Goal: Use online tool/utility: Utilize a website feature to perform a specific function

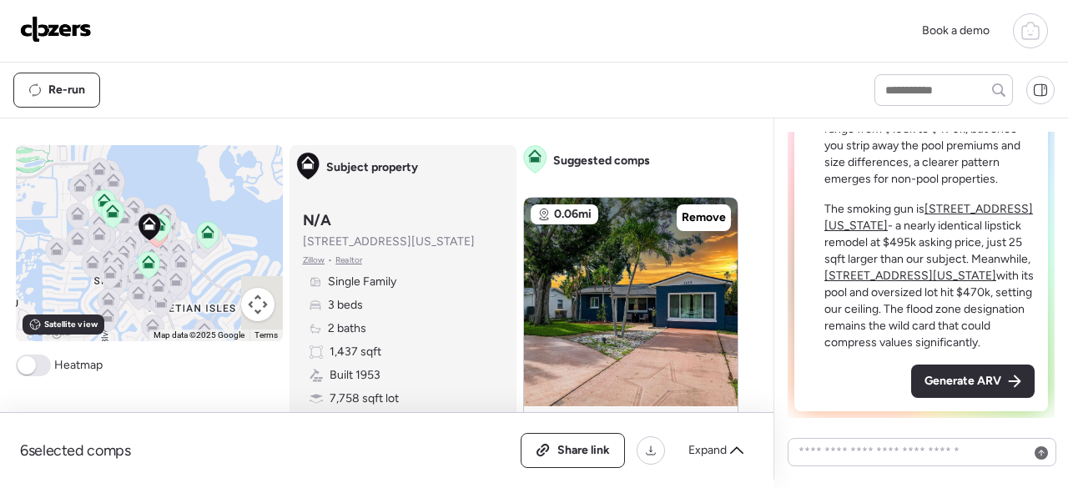
click at [924, 384] on span "Generate ARV" at bounding box center [962, 381] width 77 height 17
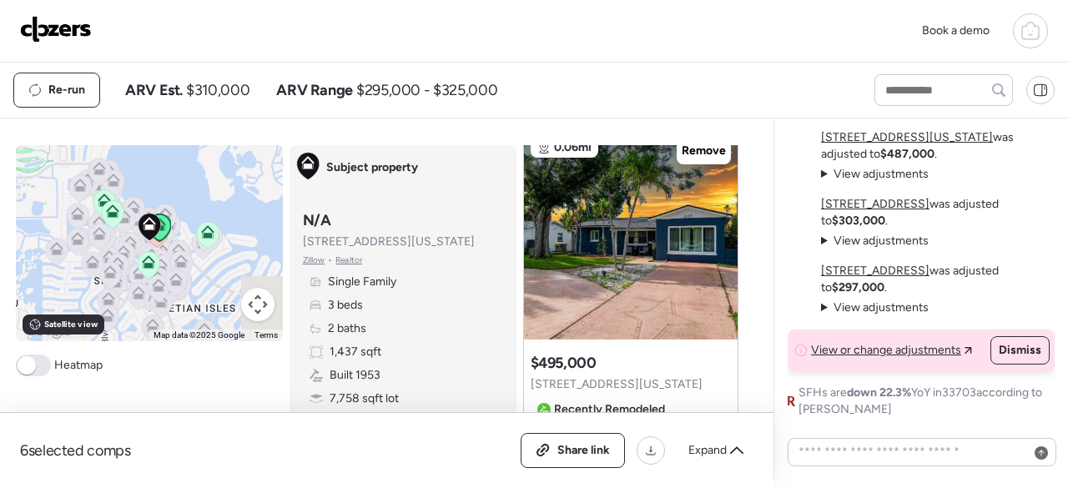
scroll to position [59, 0]
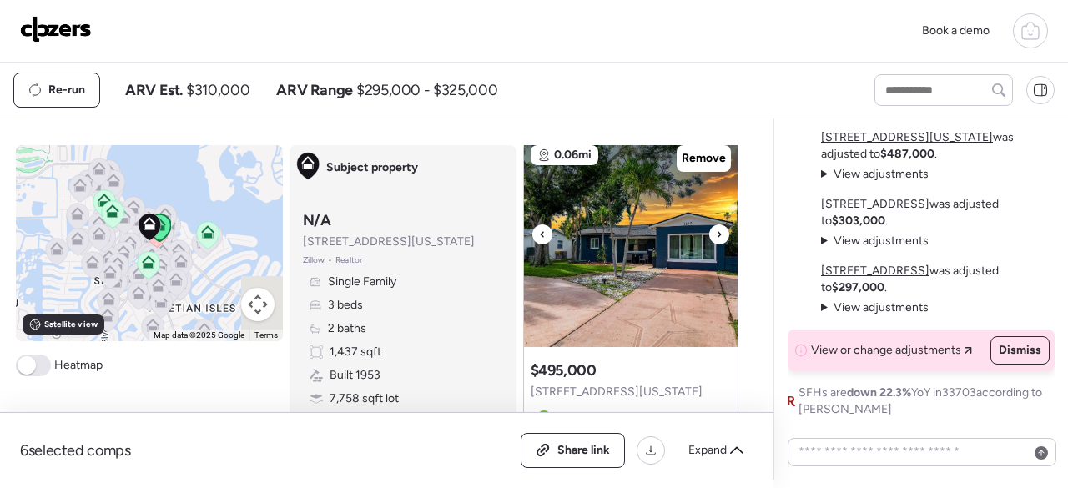
click at [709, 234] on div at bounding box center [719, 234] width 20 height 20
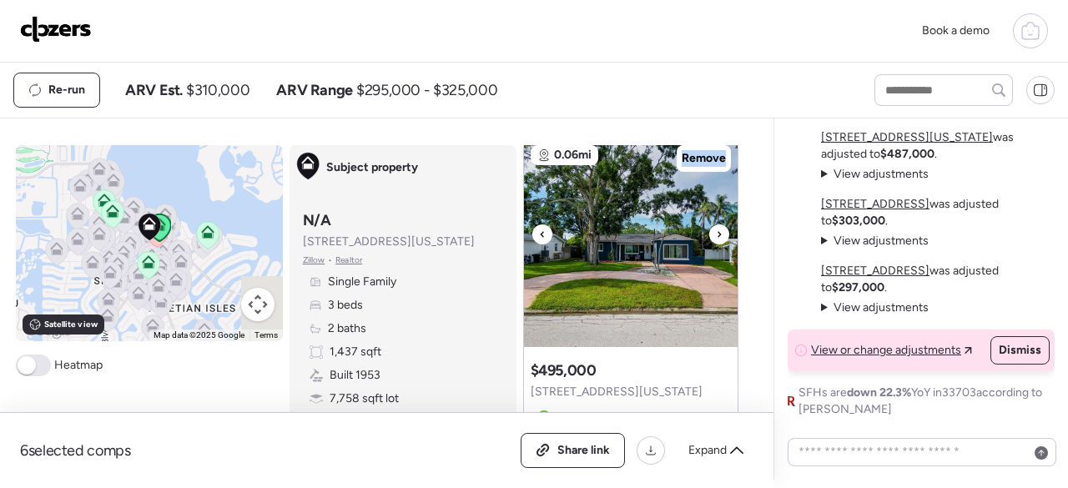
click at [709, 234] on div at bounding box center [719, 234] width 20 height 20
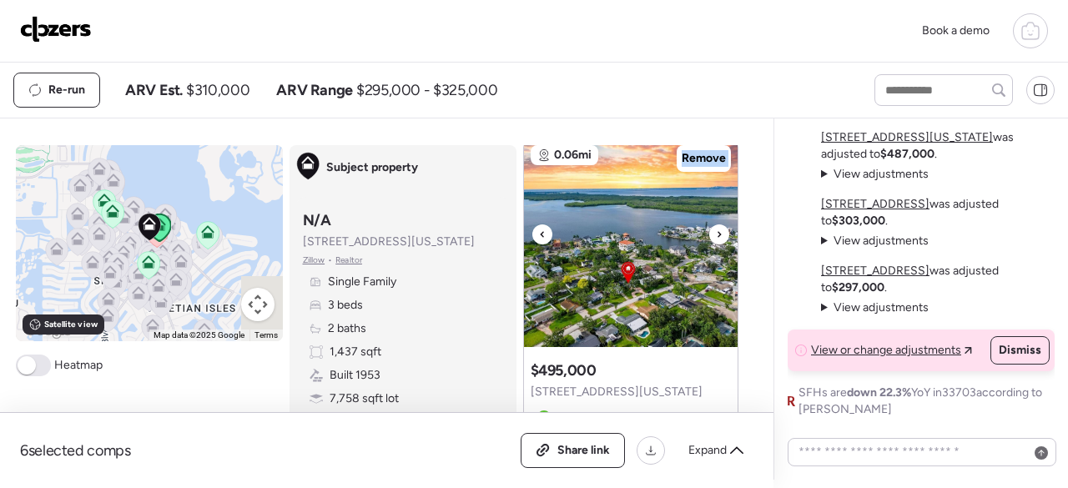
click at [709, 234] on div at bounding box center [719, 234] width 20 height 20
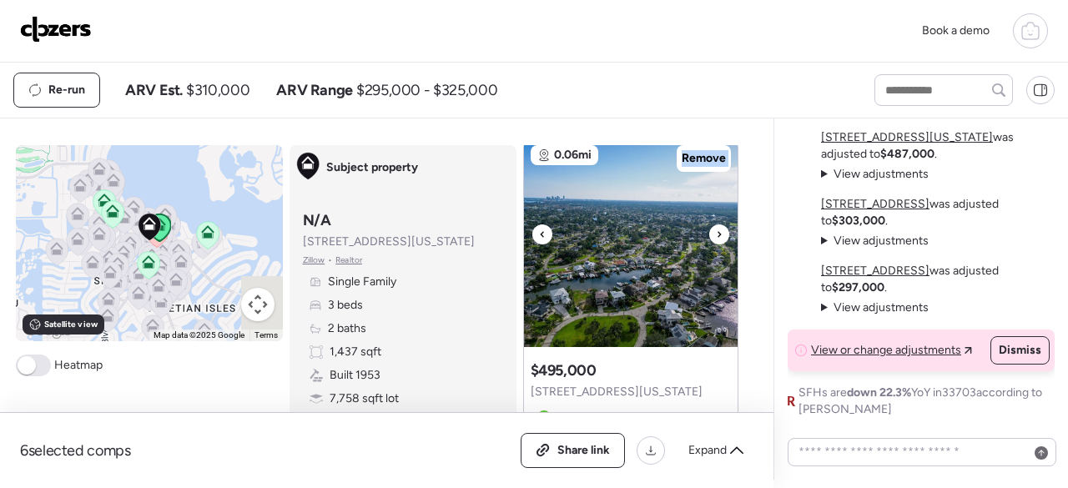
click at [709, 234] on div at bounding box center [719, 234] width 20 height 20
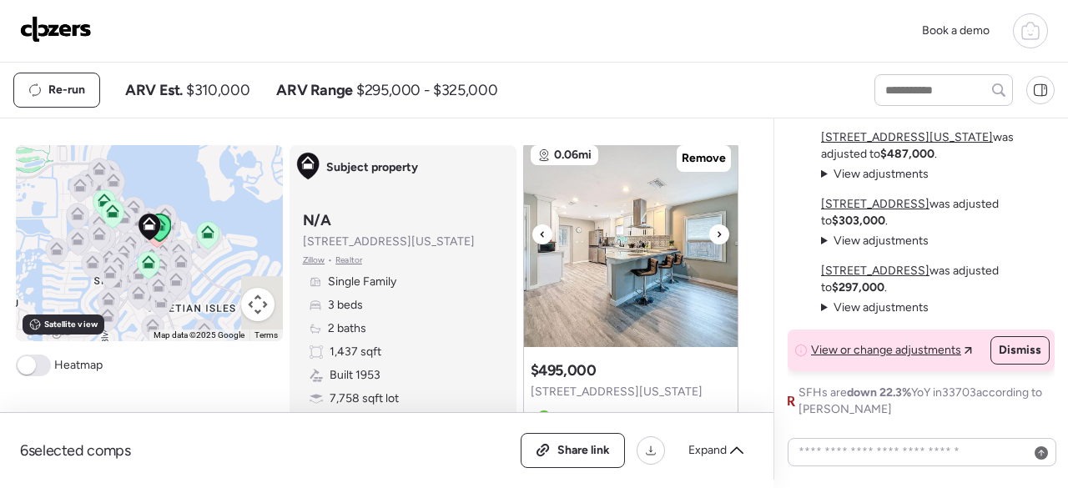
click at [709, 234] on div at bounding box center [719, 234] width 20 height 20
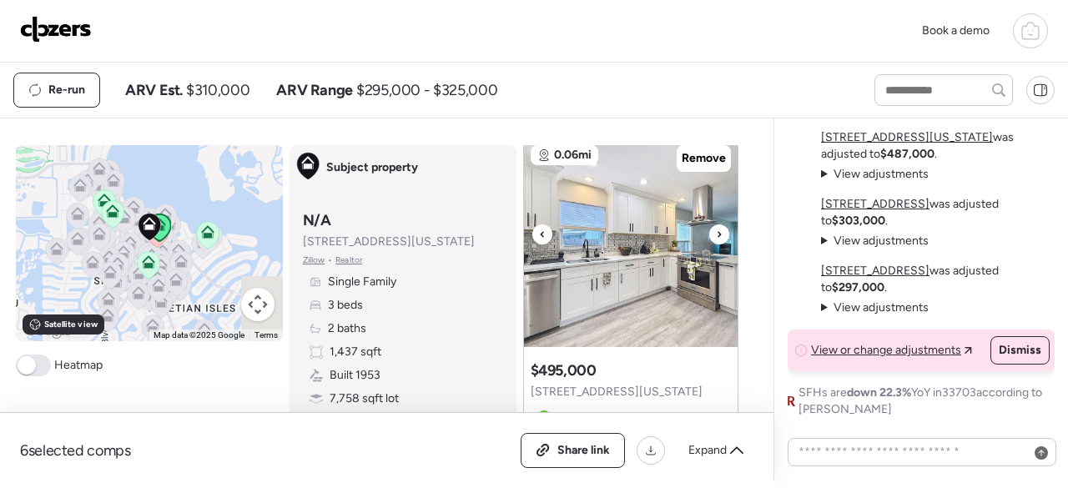
click at [709, 234] on div at bounding box center [719, 234] width 20 height 20
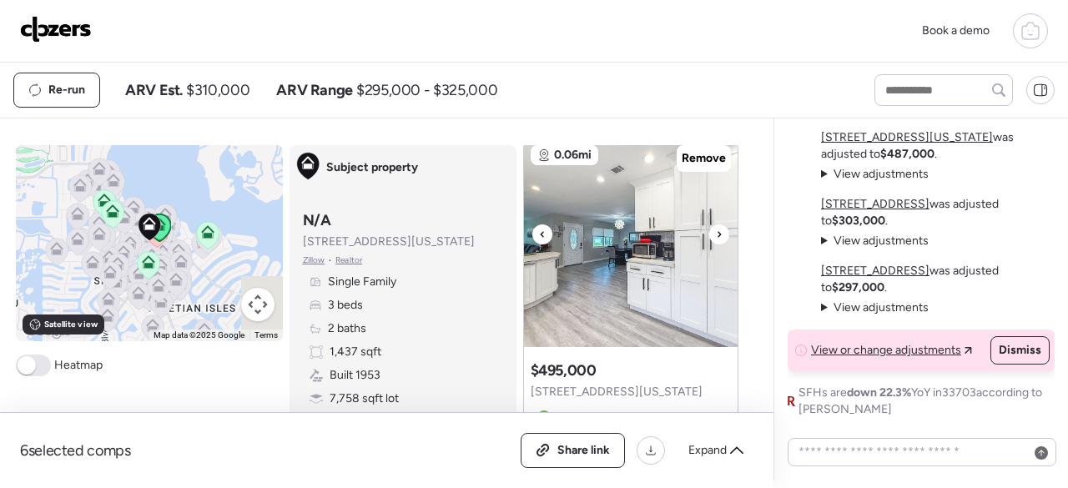
click at [709, 234] on div at bounding box center [719, 234] width 20 height 20
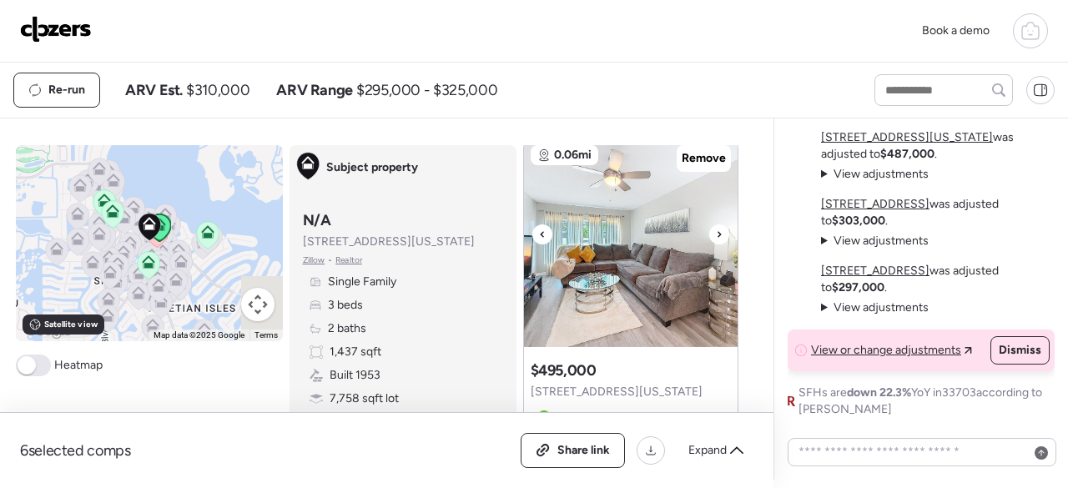
click at [709, 234] on div at bounding box center [719, 234] width 20 height 20
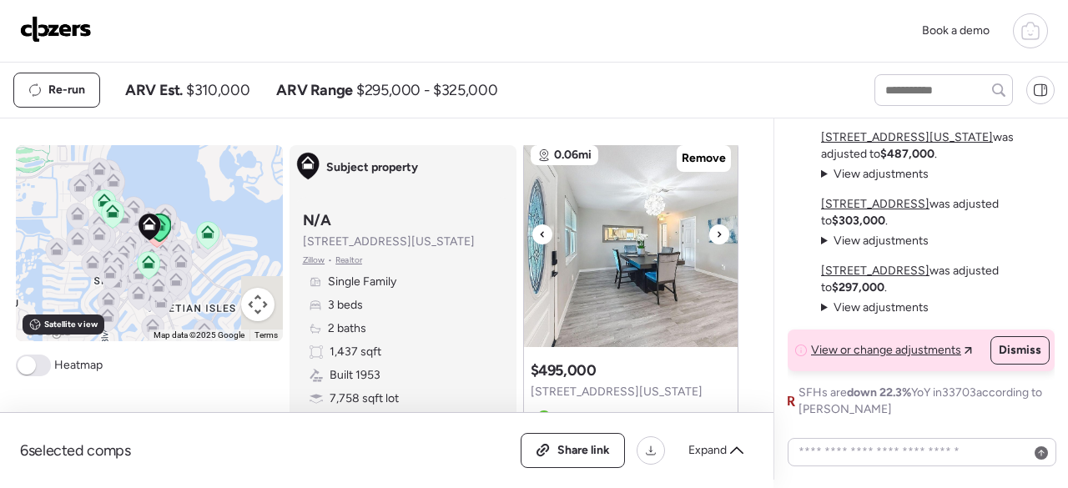
click at [709, 234] on div at bounding box center [719, 234] width 20 height 20
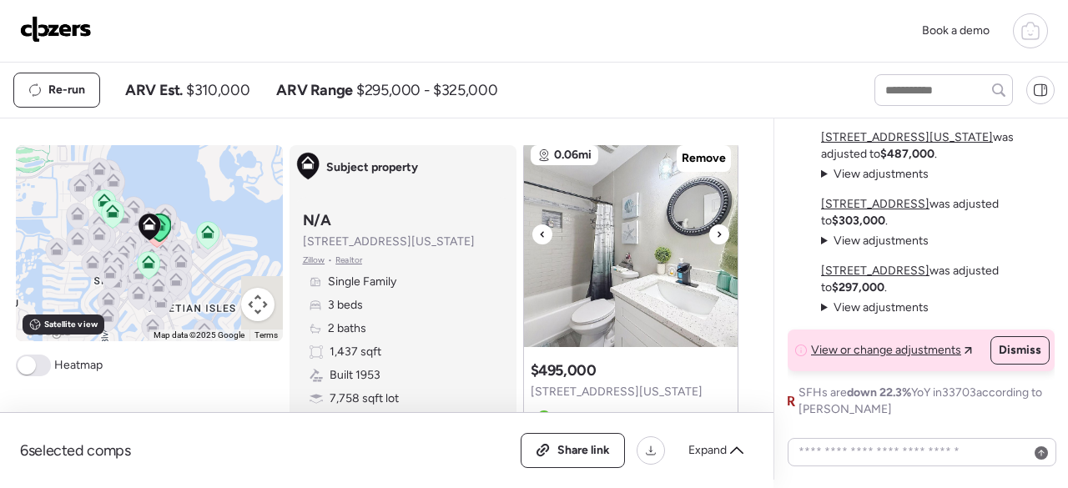
click at [709, 234] on div at bounding box center [719, 234] width 20 height 20
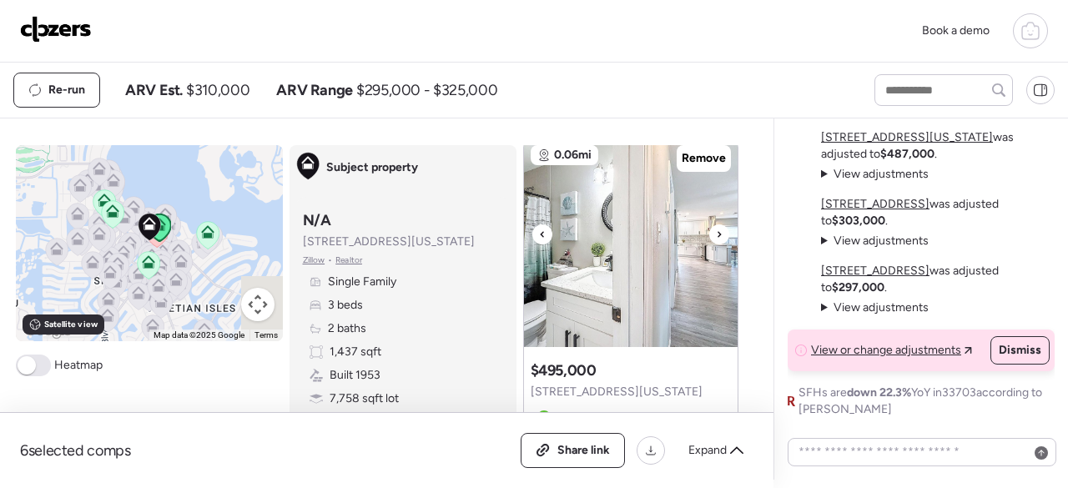
click at [709, 234] on div at bounding box center [719, 234] width 20 height 20
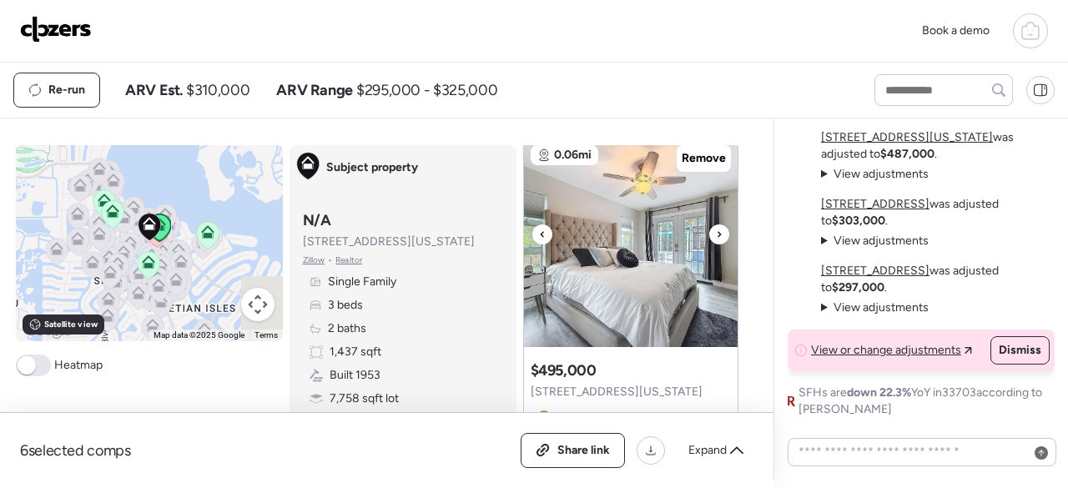
click at [709, 234] on div at bounding box center [719, 234] width 20 height 20
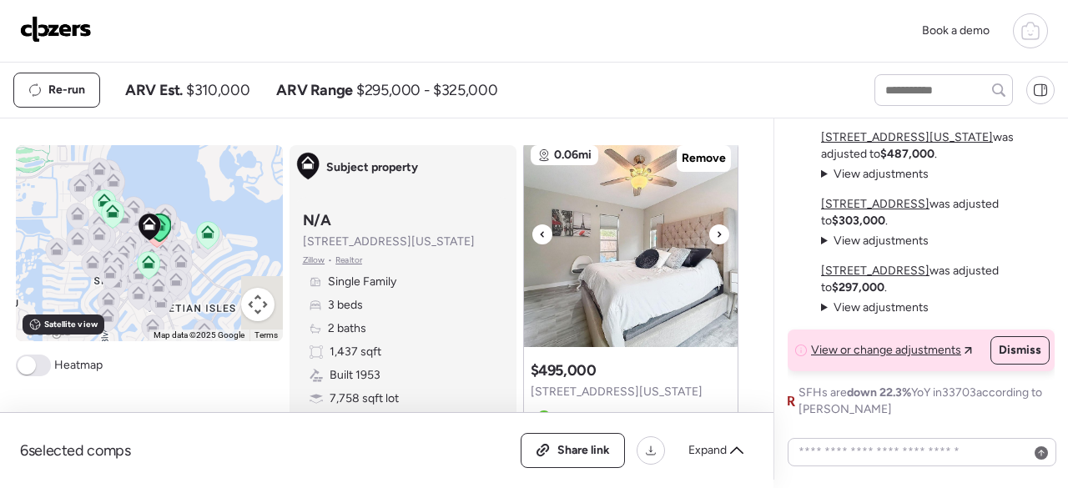
click at [709, 234] on div at bounding box center [719, 234] width 20 height 20
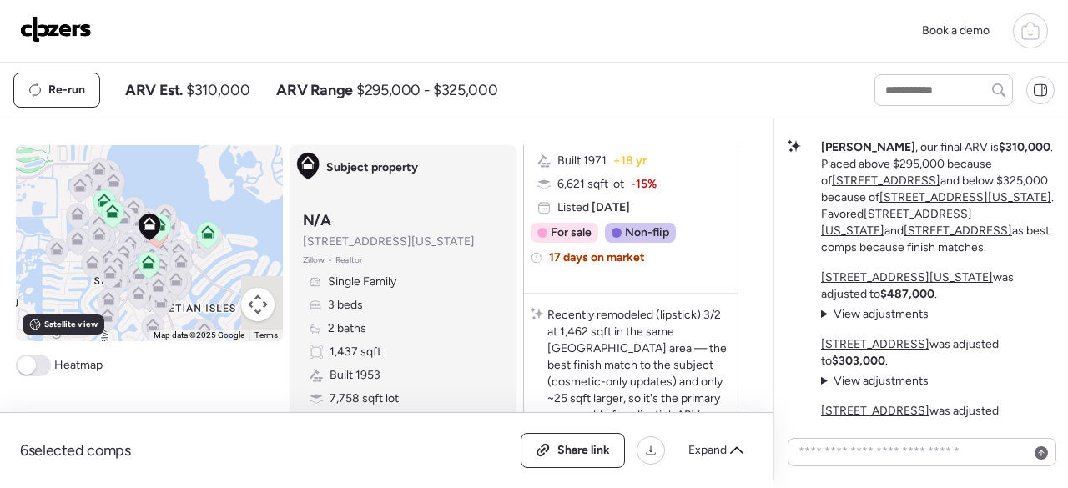
scroll to position [0, 0]
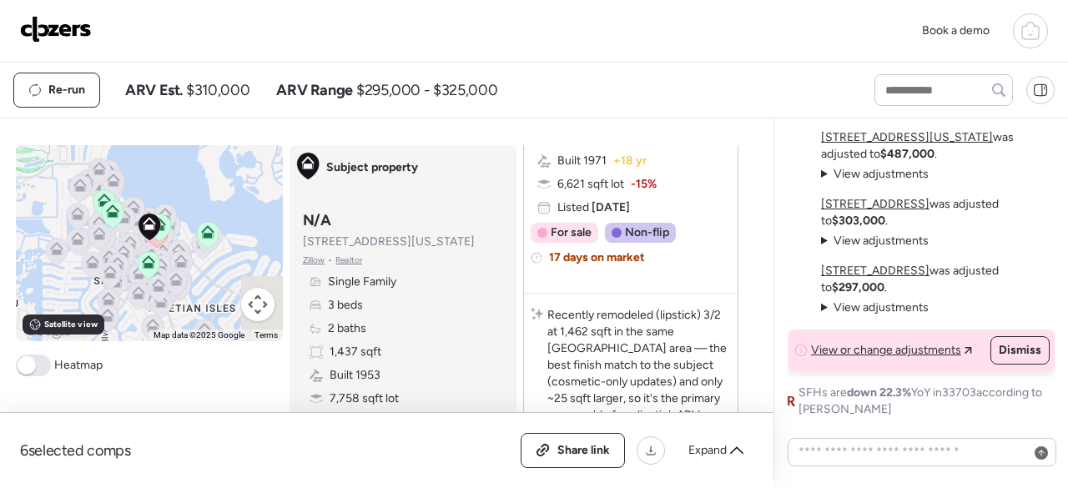
click at [943, 346] on span "View or change adjustments" at bounding box center [886, 350] width 150 height 17
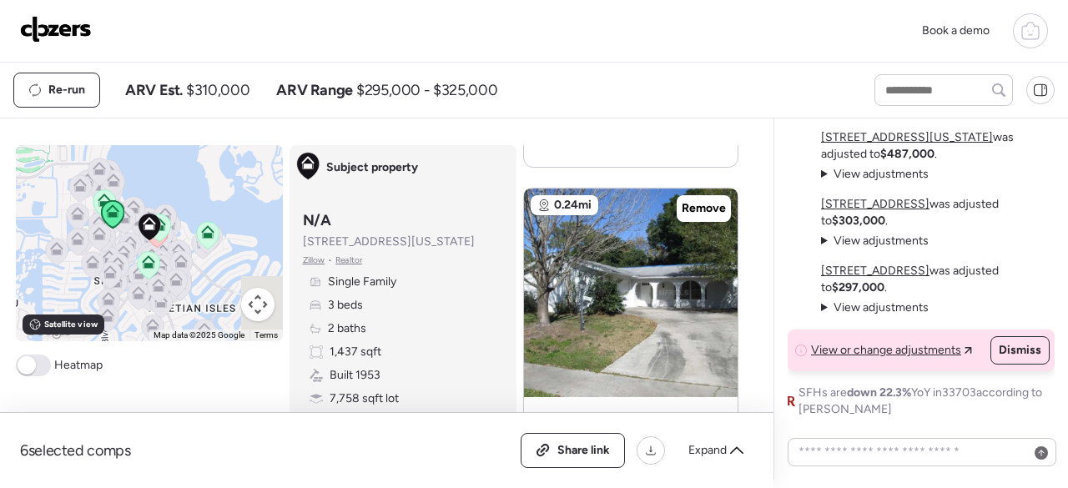
scroll to position [727, 0]
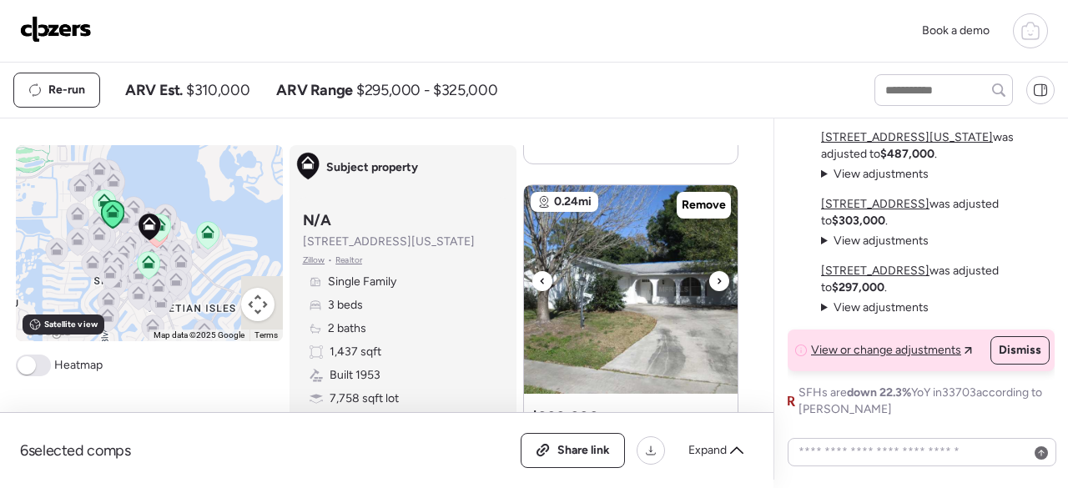
click at [716, 278] on icon at bounding box center [719, 281] width 7 height 20
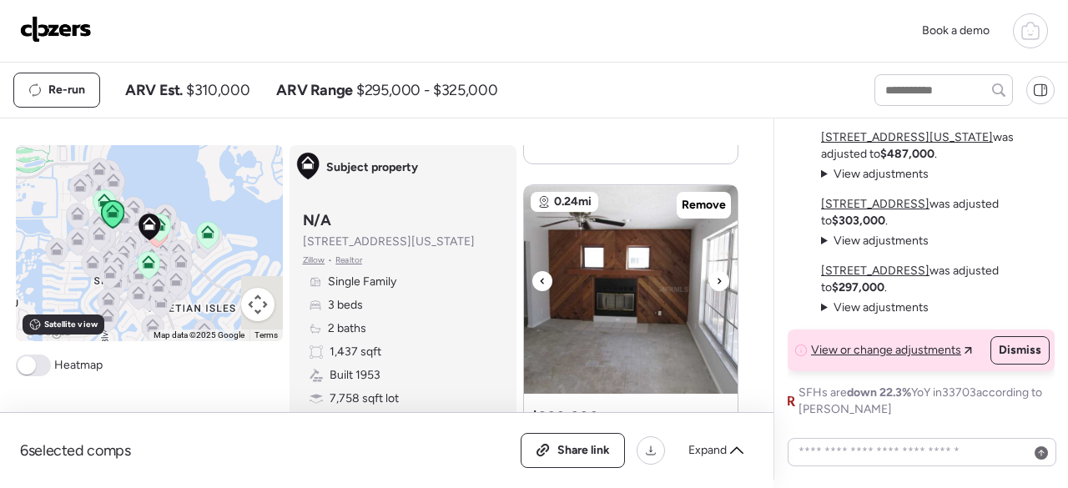
click at [716, 278] on icon at bounding box center [719, 281] width 7 height 20
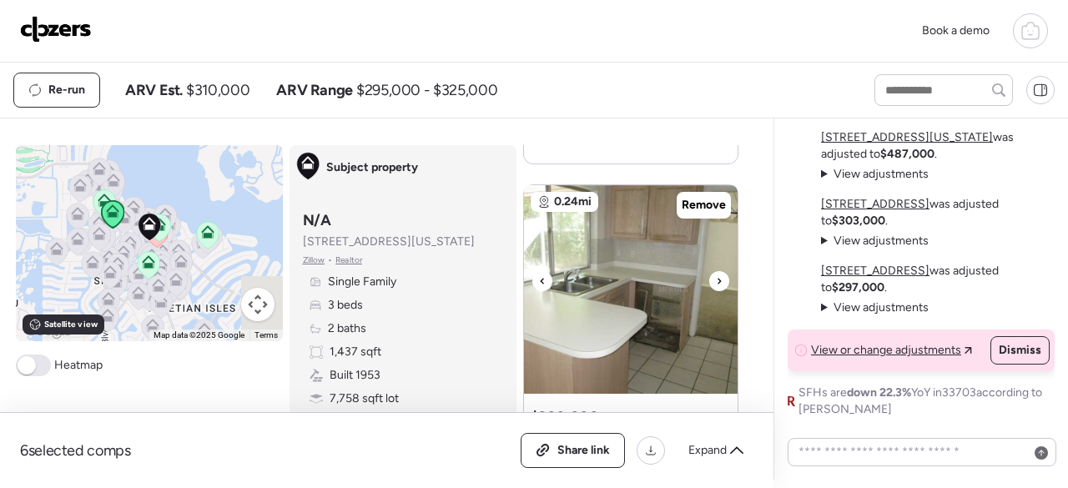
click at [716, 278] on icon at bounding box center [719, 281] width 7 height 20
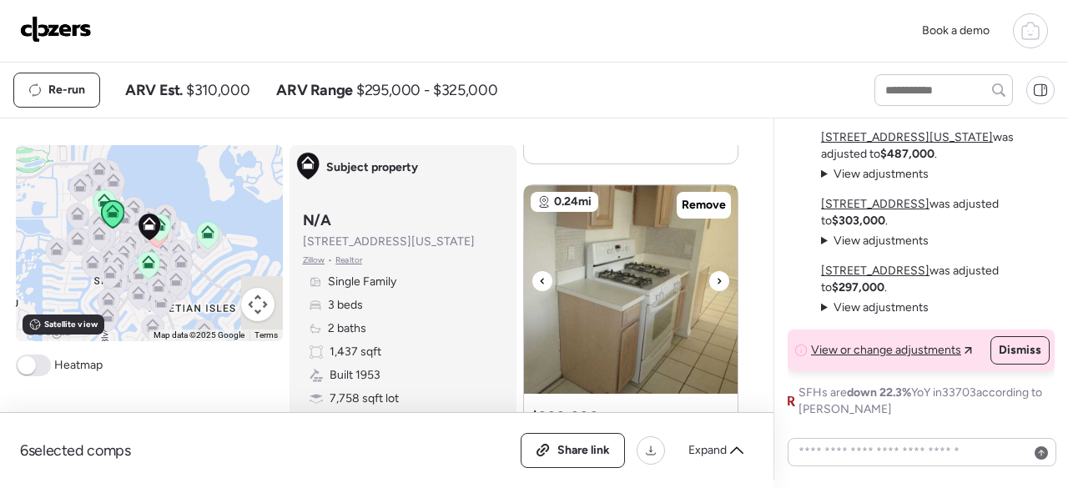
click at [716, 278] on icon at bounding box center [719, 281] width 7 height 20
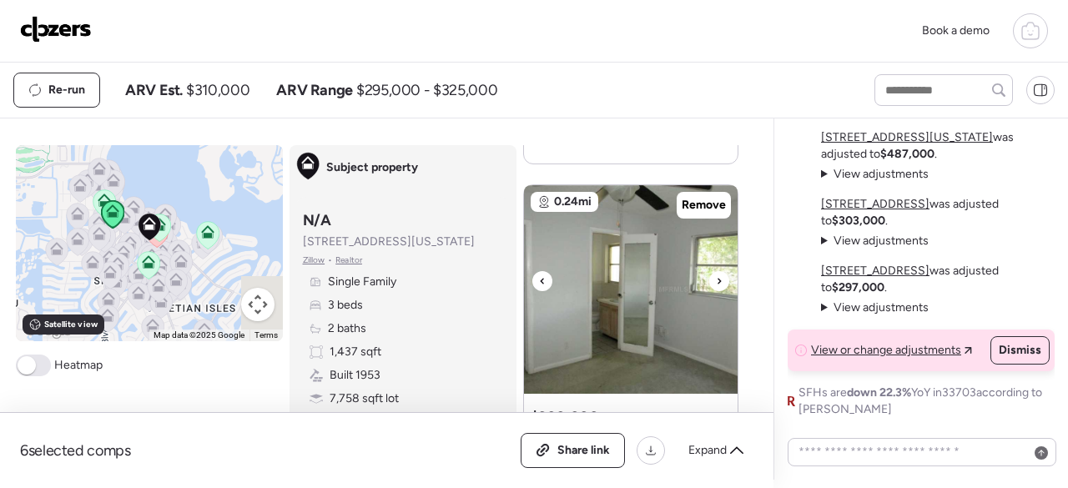
click at [716, 278] on icon at bounding box center [719, 281] width 7 height 20
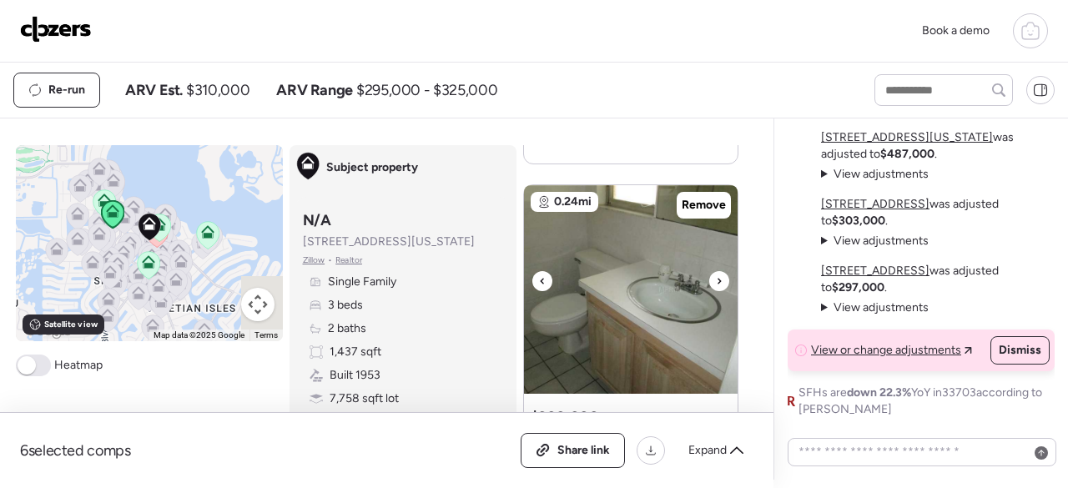
click at [716, 278] on icon at bounding box center [719, 281] width 7 height 20
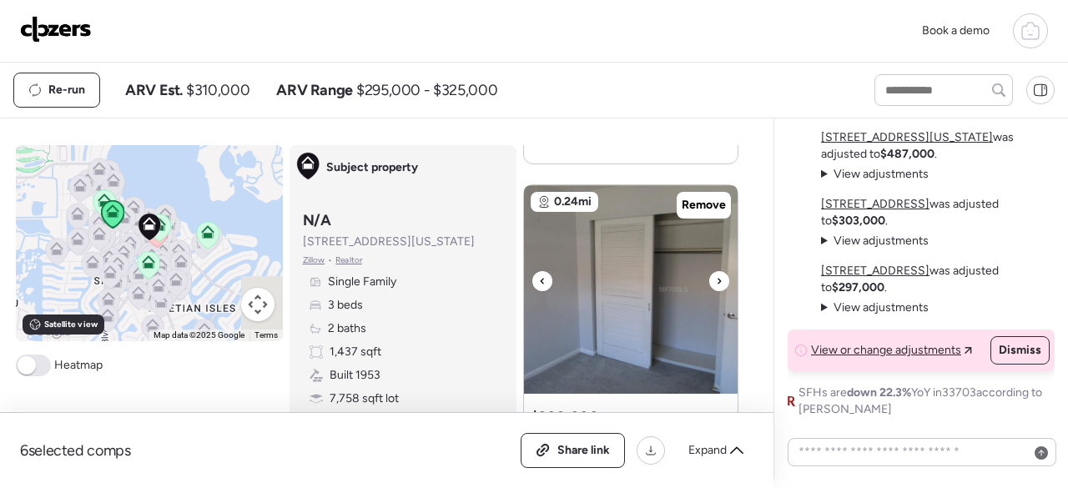
click at [716, 278] on icon at bounding box center [719, 281] width 7 height 20
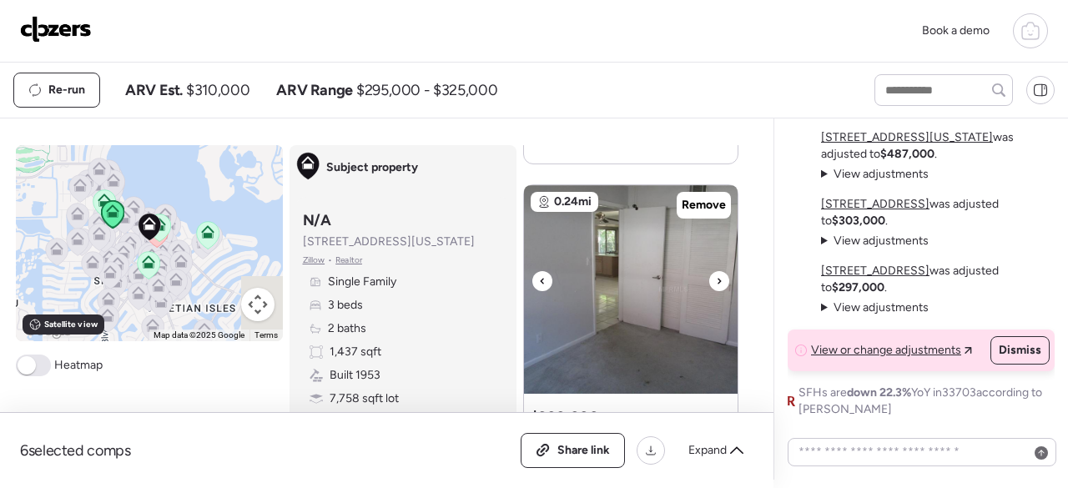
click at [716, 278] on icon at bounding box center [719, 281] width 7 height 20
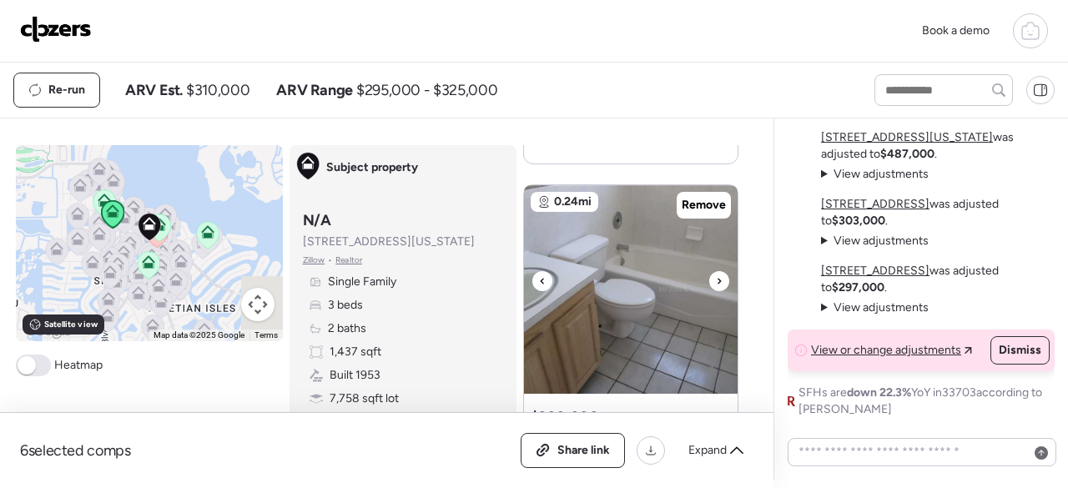
click at [716, 278] on icon at bounding box center [719, 281] width 7 height 20
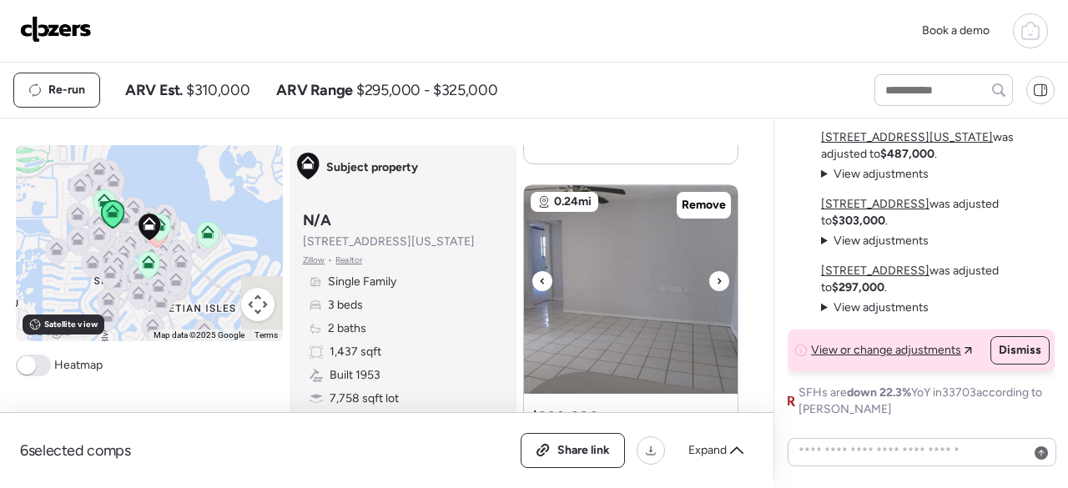
click at [716, 278] on icon at bounding box center [719, 281] width 7 height 20
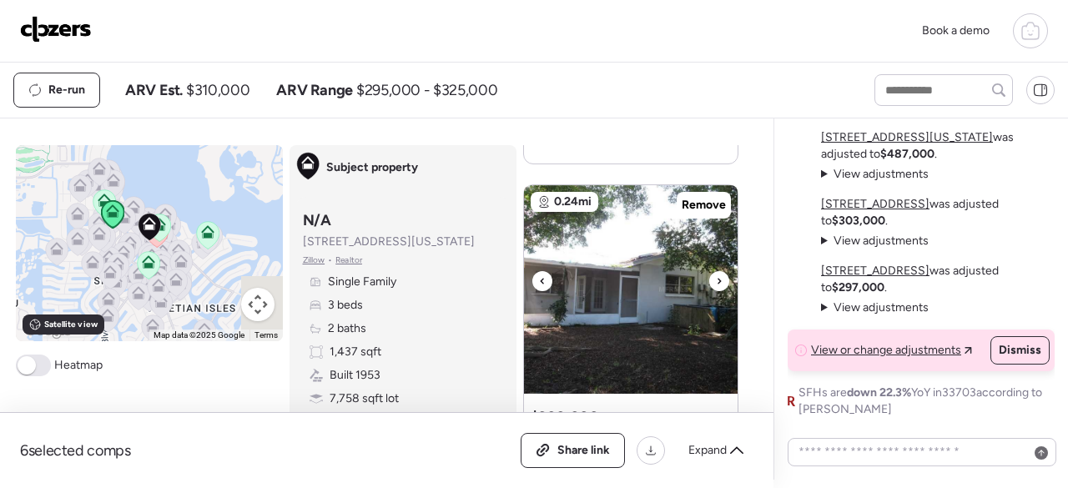
click at [716, 278] on icon at bounding box center [719, 281] width 7 height 20
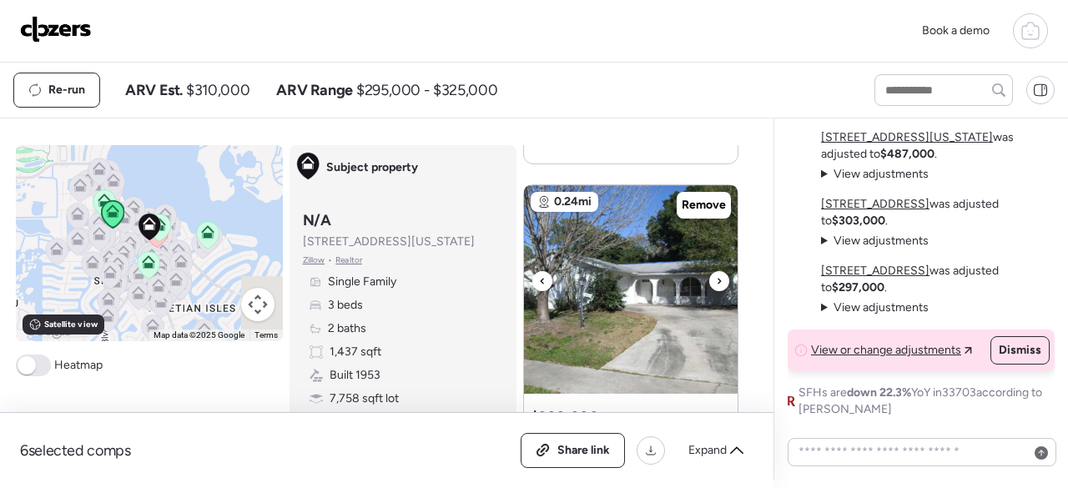
click at [716, 278] on icon at bounding box center [719, 281] width 7 height 20
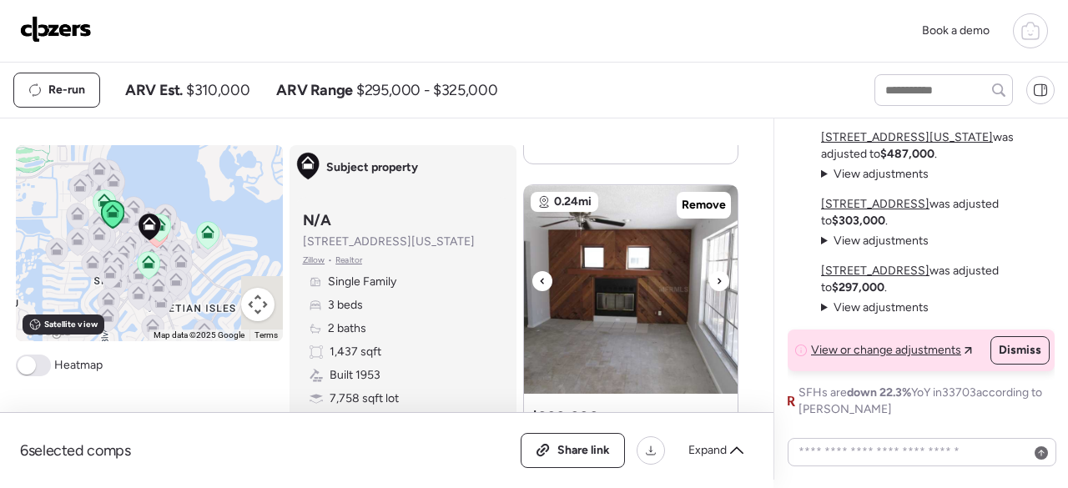
click at [716, 278] on icon at bounding box center [719, 281] width 7 height 20
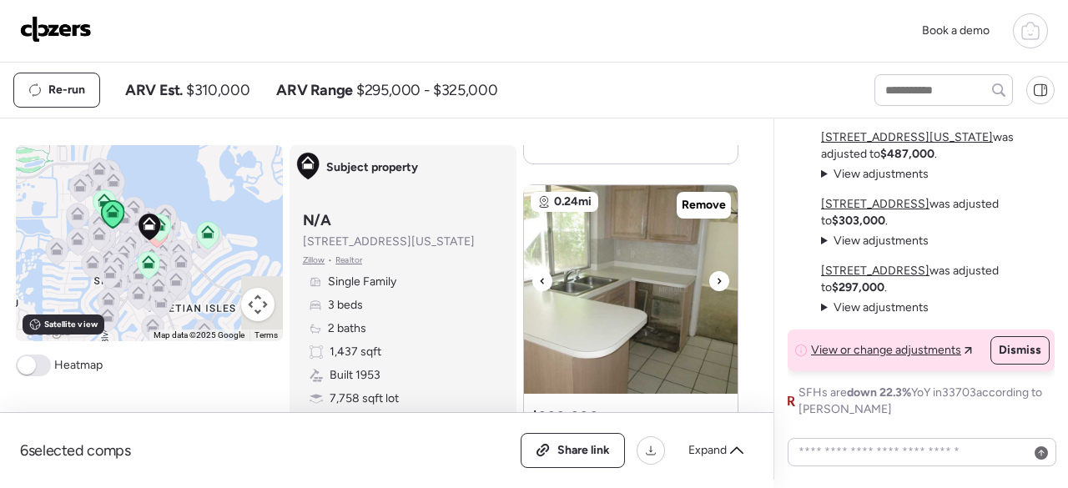
click at [716, 278] on icon at bounding box center [719, 281] width 7 height 20
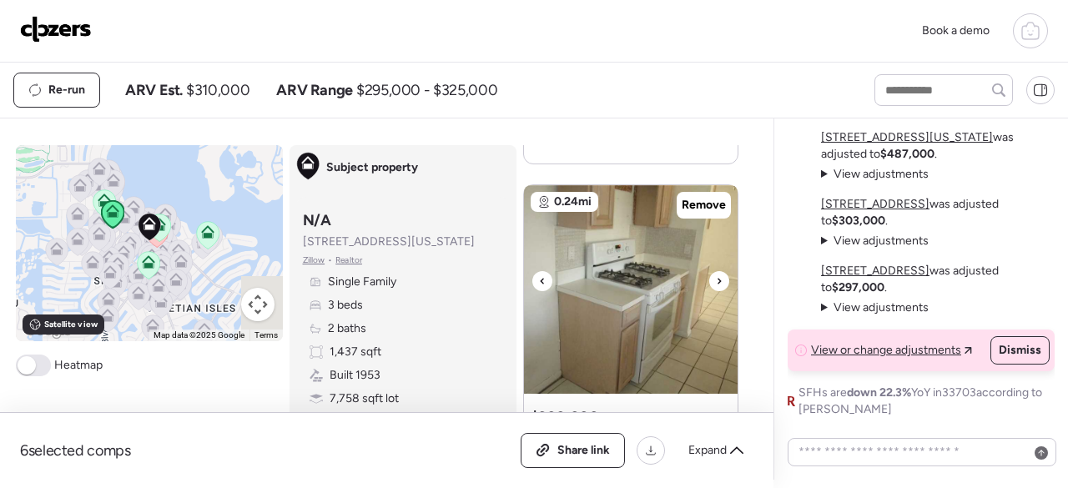
click at [716, 278] on icon at bounding box center [719, 281] width 7 height 20
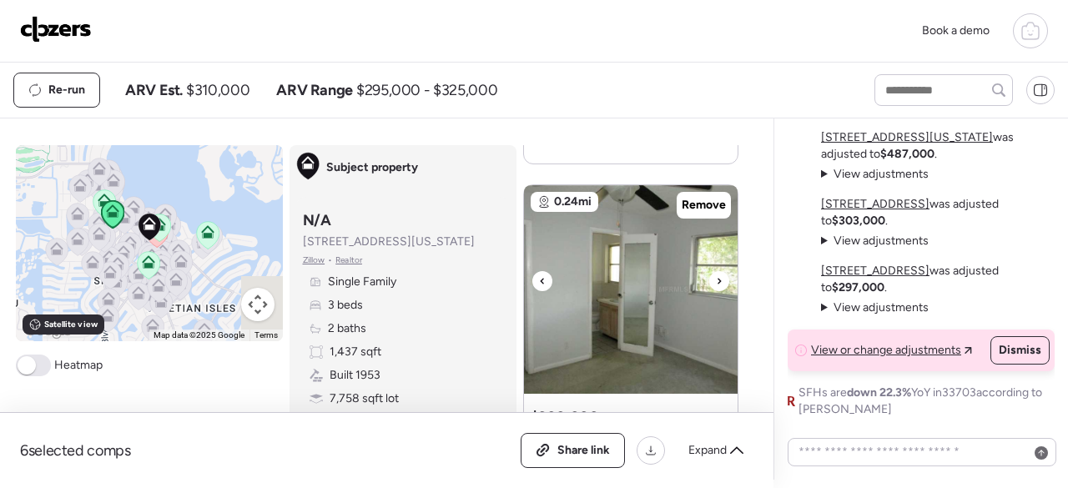
click at [716, 278] on icon at bounding box center [719, 281] width 7 height 20
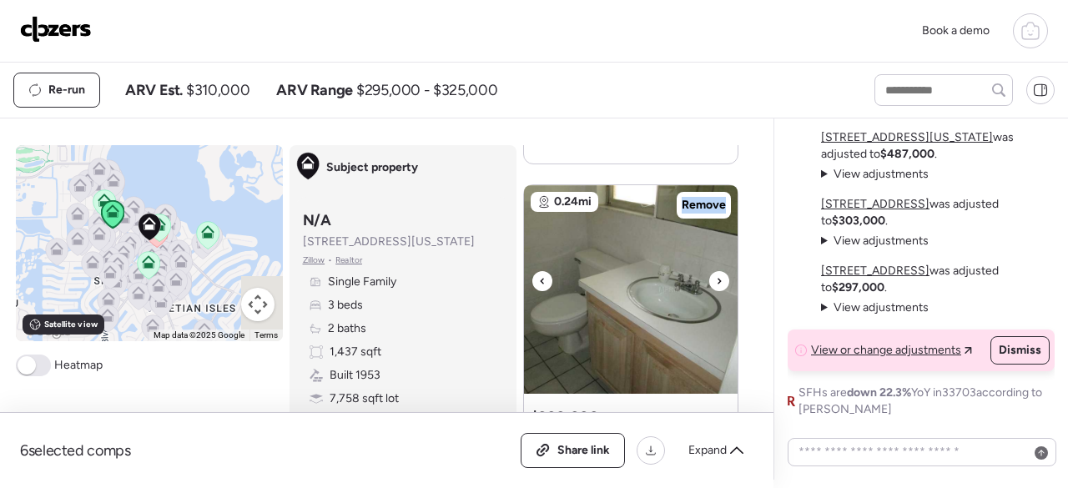
click at [716, 278] on icon at bounding box center [719, 281] width 7 height 20
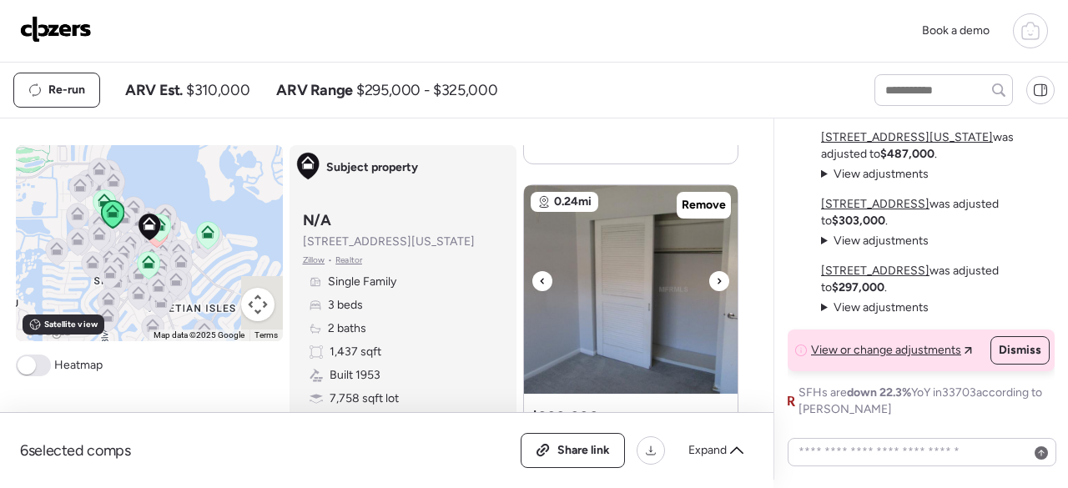
click at [716, 278] on icon at bounding box center [719, 281] width 7 height 20
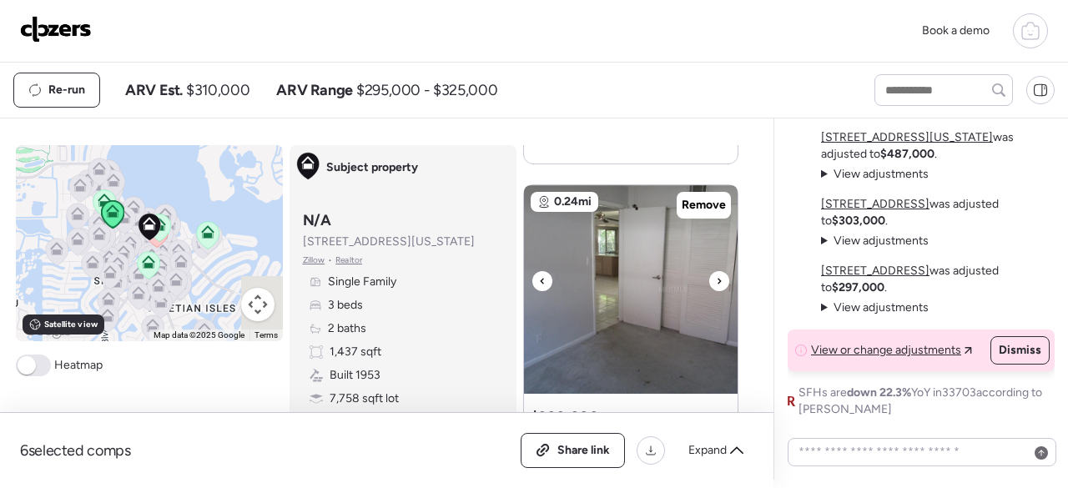
click at [716, 278] on icon at bounding box center [719, 281] width 7 height 20
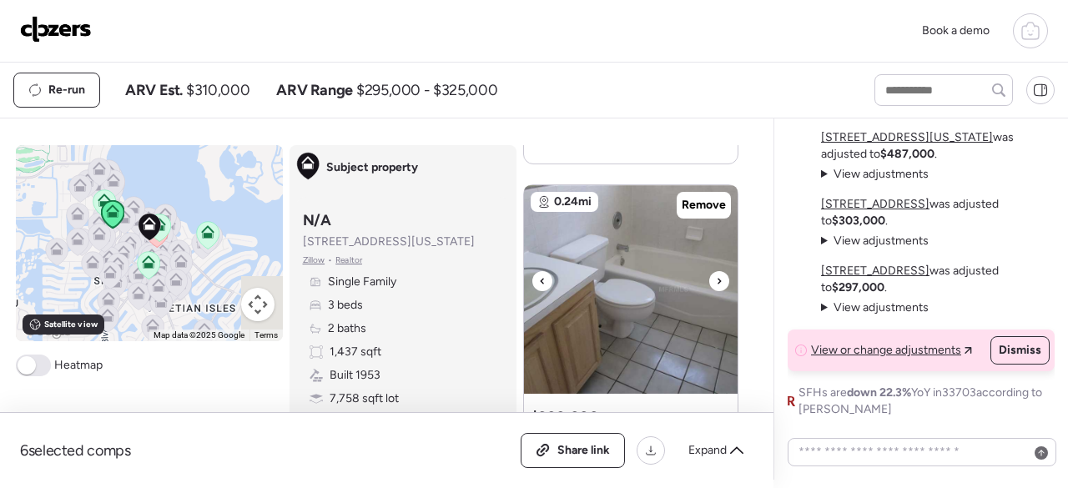
click at [716, 278] on icon at bounding box center [719, 281] width 7 height 20
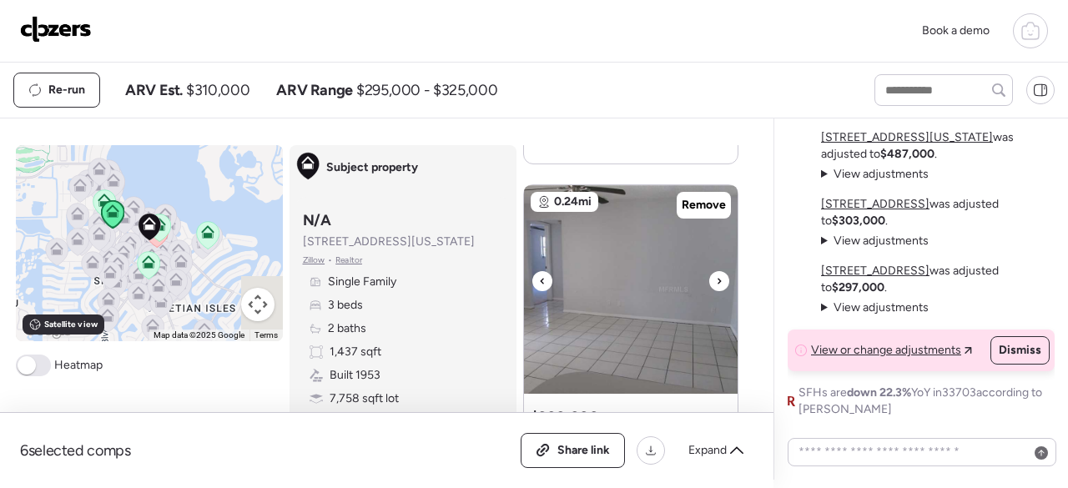
click at [716, 278] on icon at bounding box center [719, 281] width 7 height 20
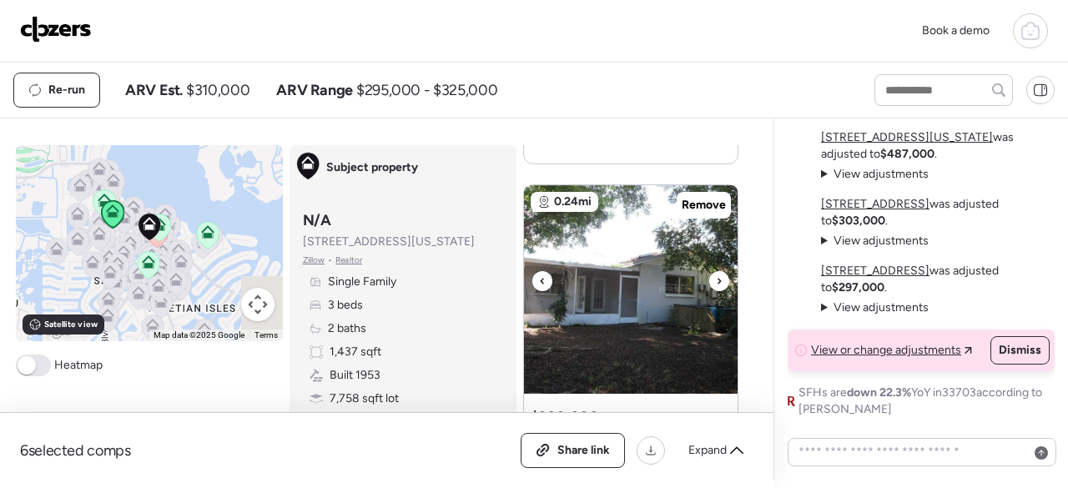
click at [716, 278] on icon at bounding box center [719, 281] width 7 height 20
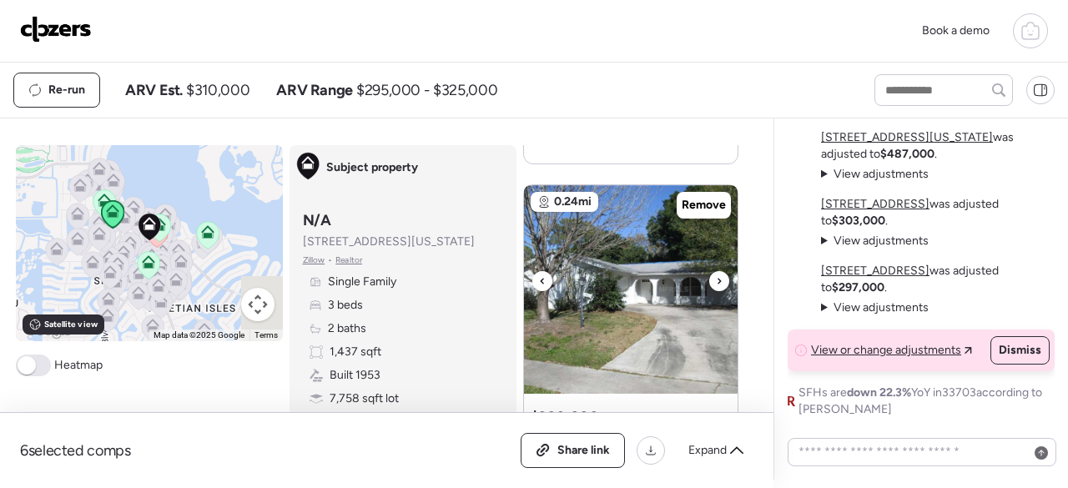
click at [716, 278] on icon at bounding box center [719, 281] width 7 height 20
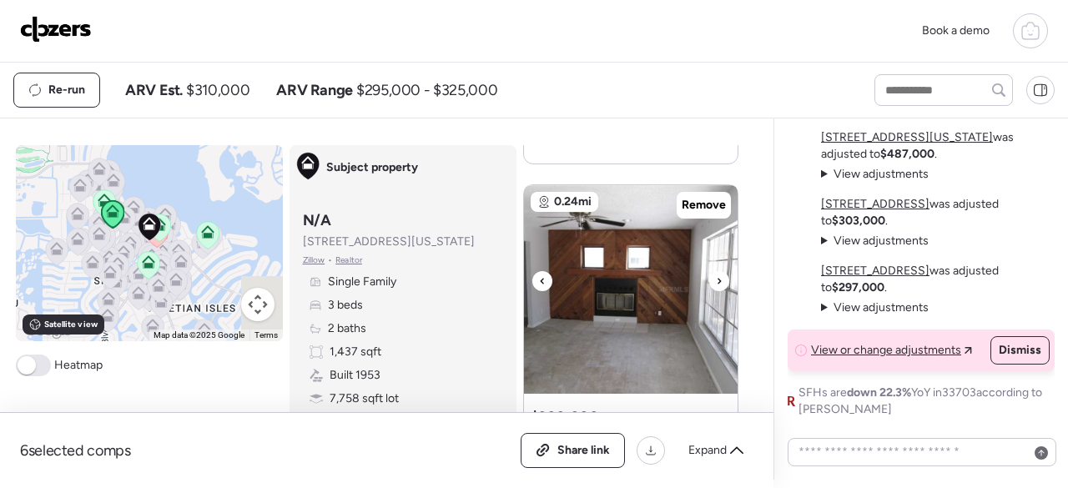
click at [716, 278] on icon at bounding box center [719, 281] width 7 height 20
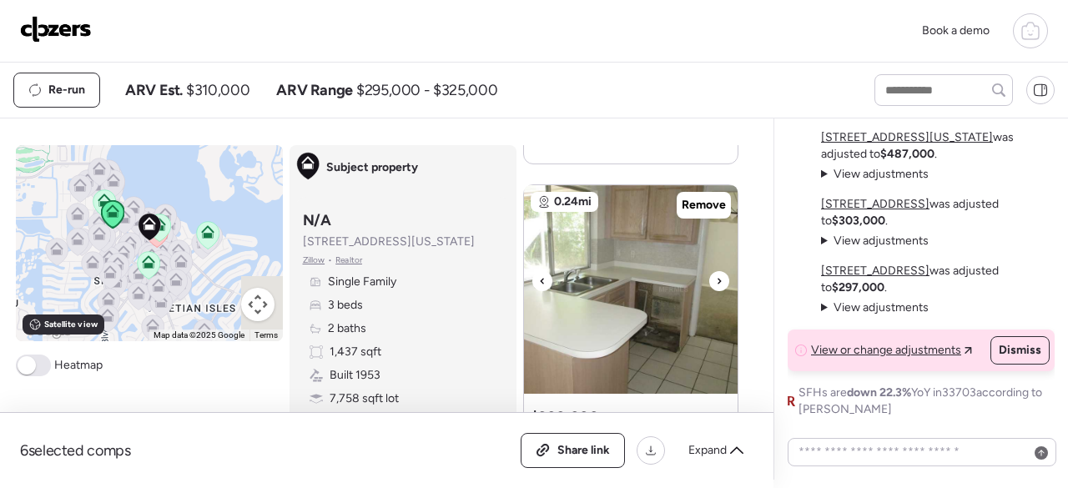
click at [716, 278] on icon at bounding box center [719, 281] width 7 height 20
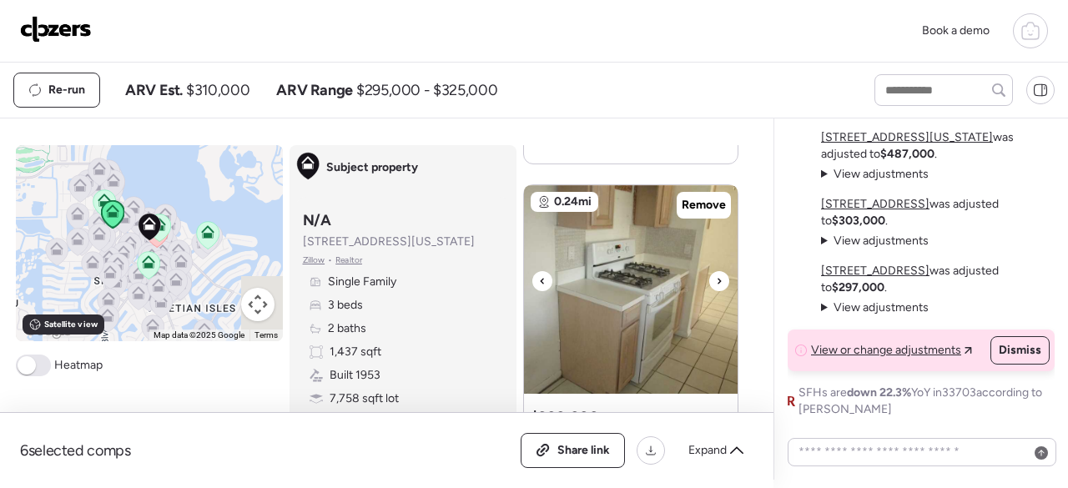
click at [716, 278] on icon at bounding box center [719, 281] width 7 height 20
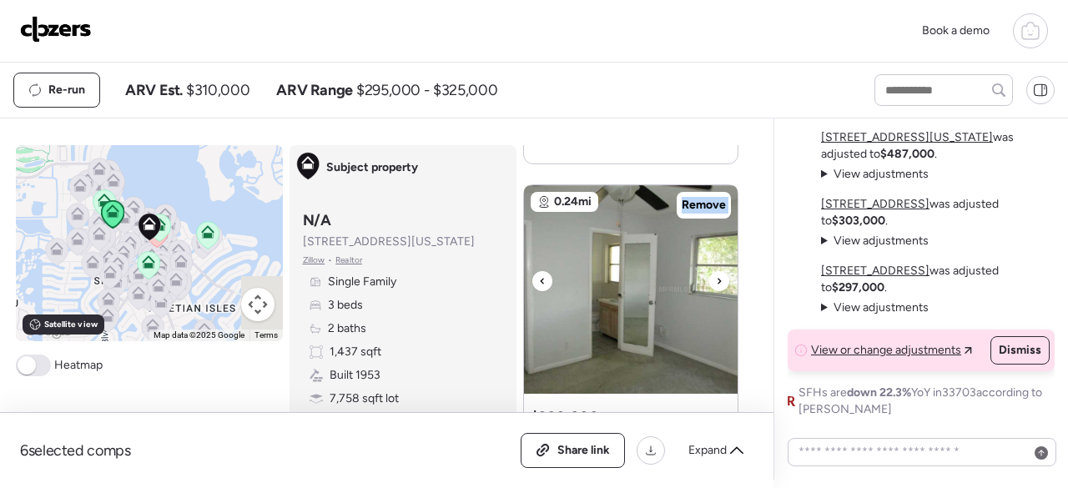
click at [716, 278] on icon at bounding box center [719, 281] width 7 height 20
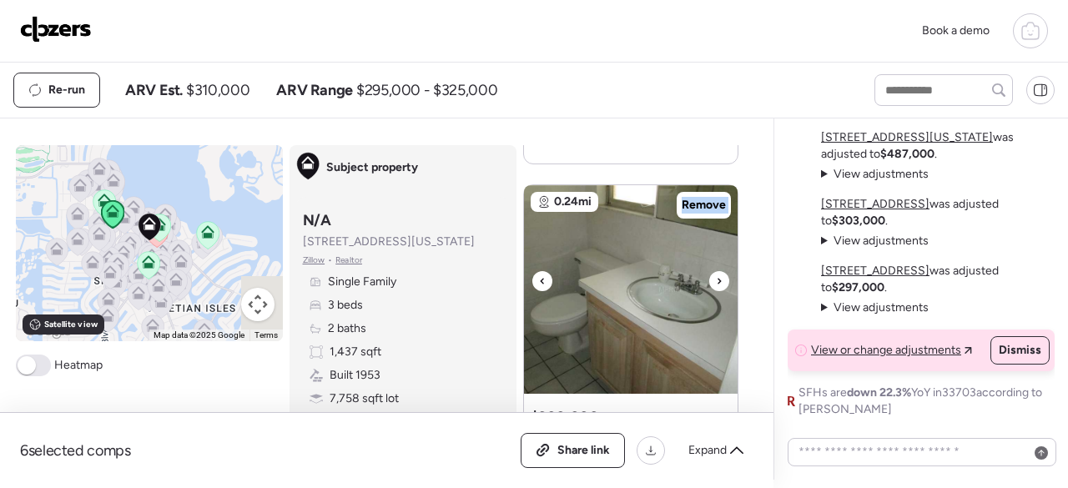
click at [716, 278] on icon at bounding box center [719, 281] width 7 height 20
